Goal: Task Accomplishment & Management: Use online tool/utility

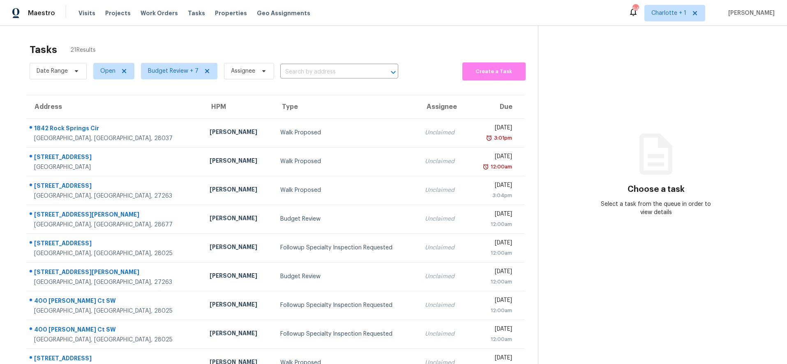
click at [118, 34] on div "Tasks 21 Results Date Range Open Budget Review + 7 Assignee ​ Create a Task Add…" at bounding box center [393, 227] width 787 height 402
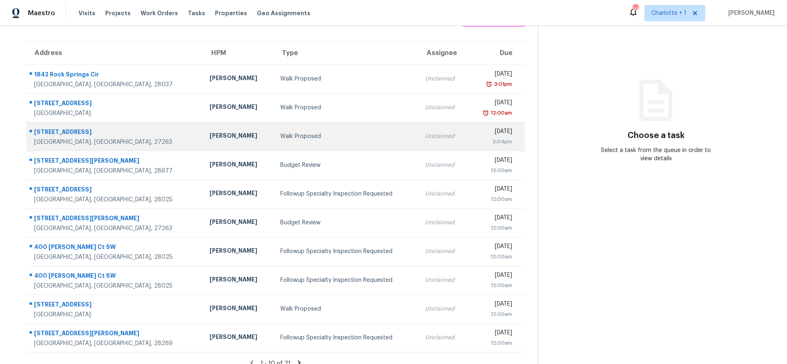
click at [210, 135] on div "Terry Tullar" at bounding box center [238, 137] width 57 height 10
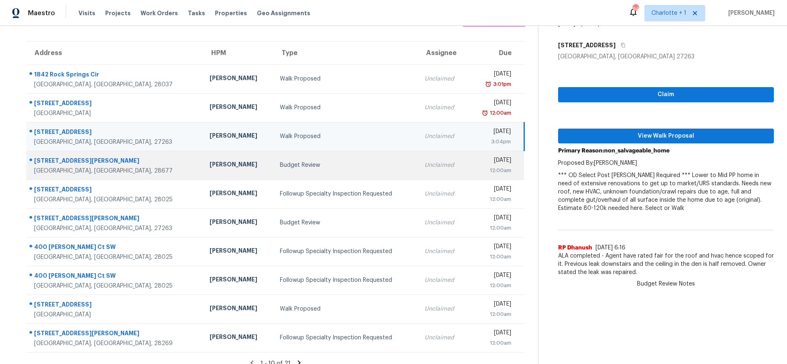
scroll to position [70, 0]
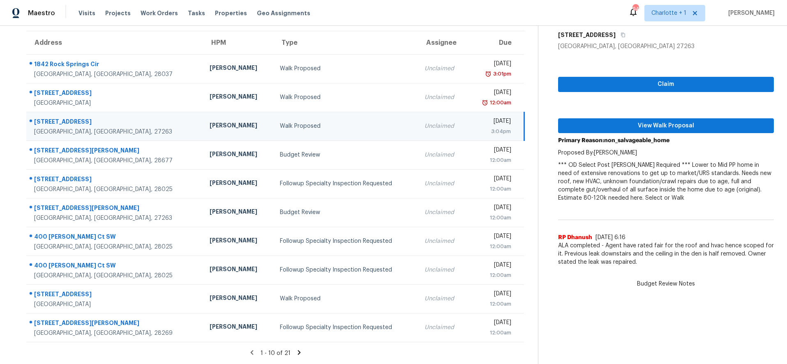
click at [283, 341] on section "Tasks 21 Results Date Range Open Budget Review + 7 Assignee ​ Create a Task Add…" at bounding box center [275, 169] width 525 height 389
click at [296, 342] on section "Tasks 21 Results Date Range Open Budget Review + 7 Assignee ​ Create a Task Add…" at bounding box center [275, 169] width 525 height 389
click at [296, 349] on icon at bounding box center [299, 352] width 7 height 7
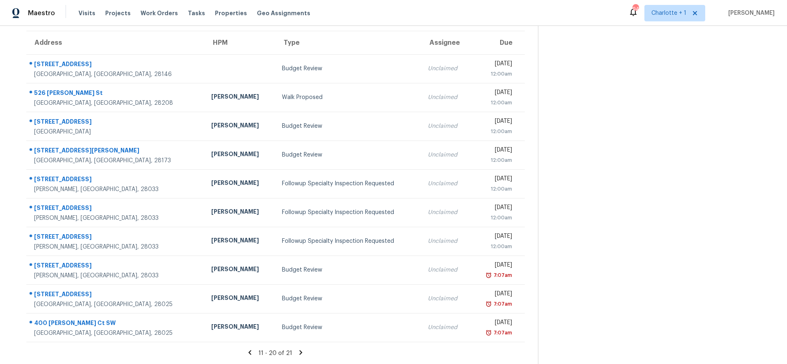
click at [300, 350] on icon at bounding box center [301, 352] width 3 height 5
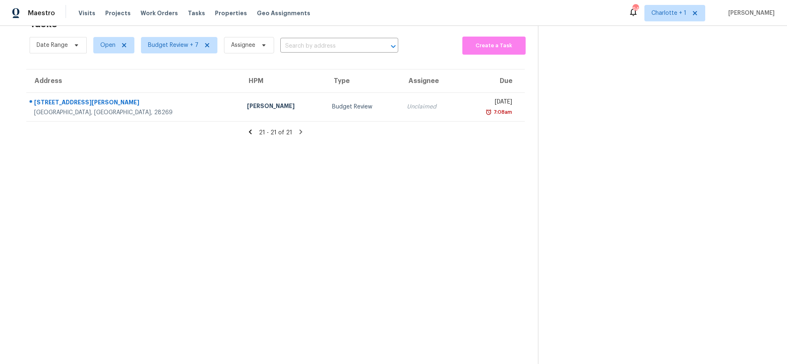
click at [248, 128] on icon at bounding box center [250, 131] width 7 height 7
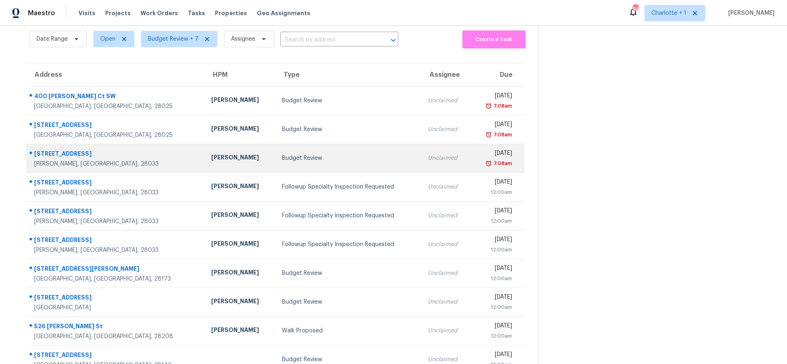
scroll to position [70, 0]
